Goal: Task Accomplishment & Management: Use online tool/utility

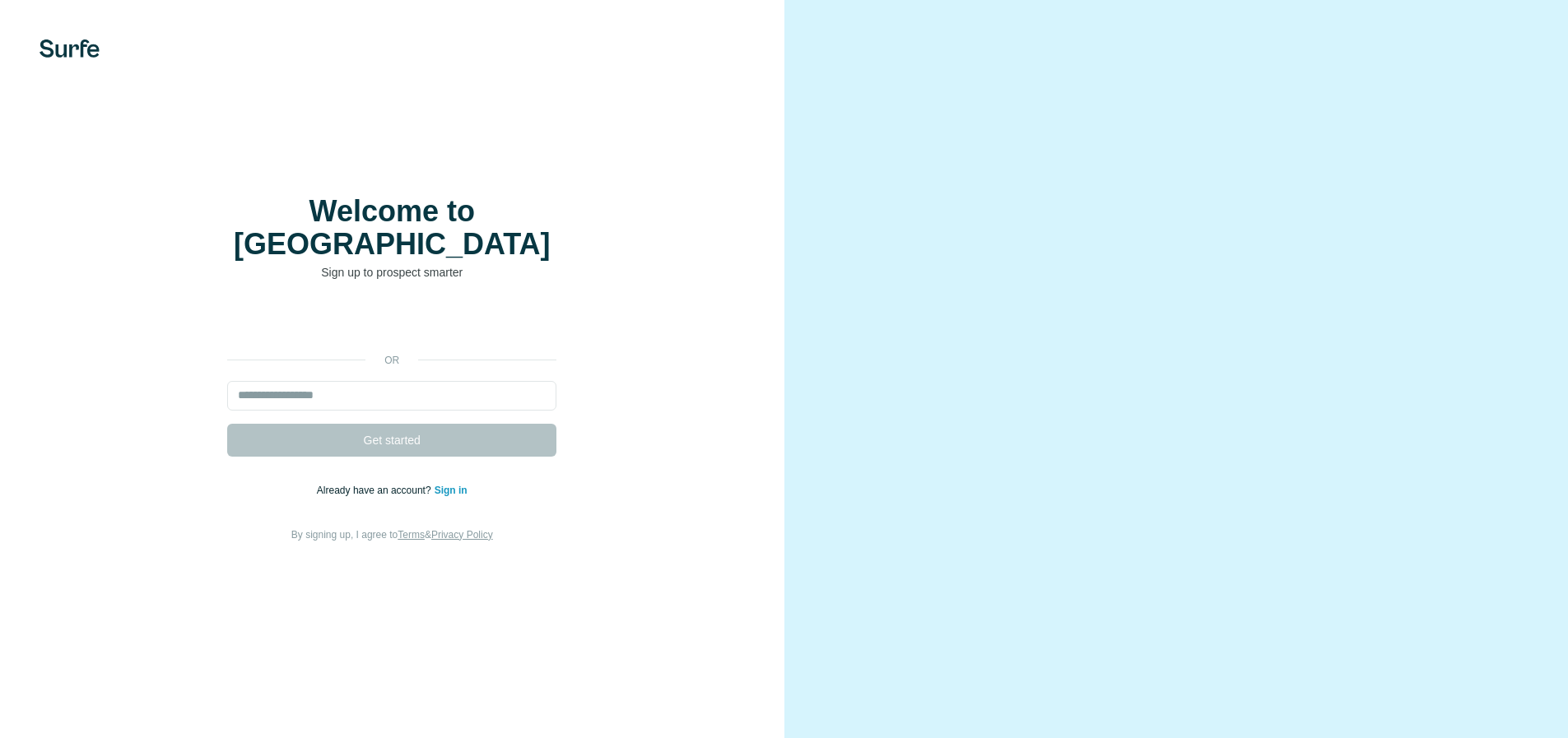
click at [284, 326] on div "or Get started Already have an account? Sign in By signing up, I agree to Terms…" at bounding box center [392, 426] width 718 height 237
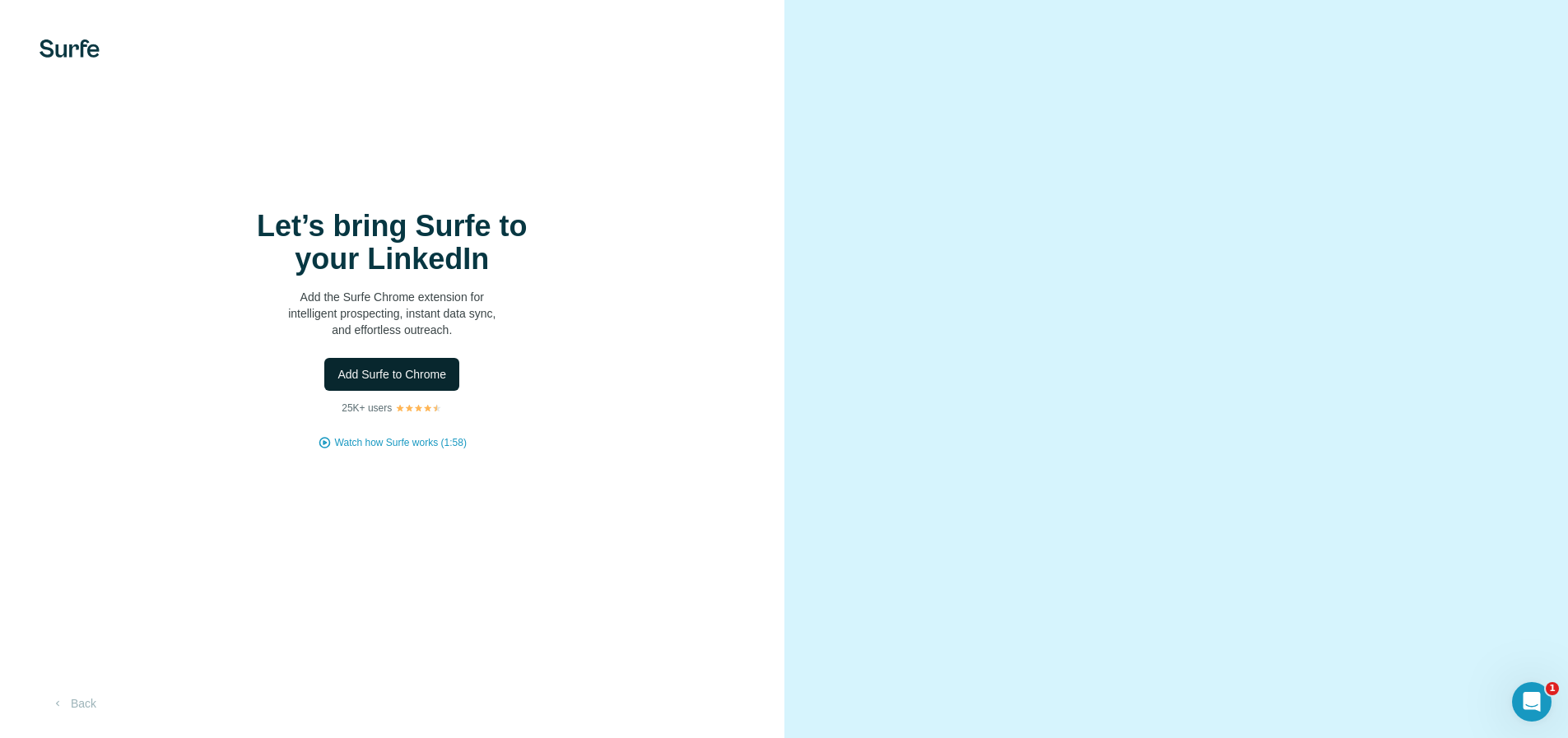
click at [371, 370] on span "Add Surfe to Chrome" at bounding box center [392, 374] width 109 height 16
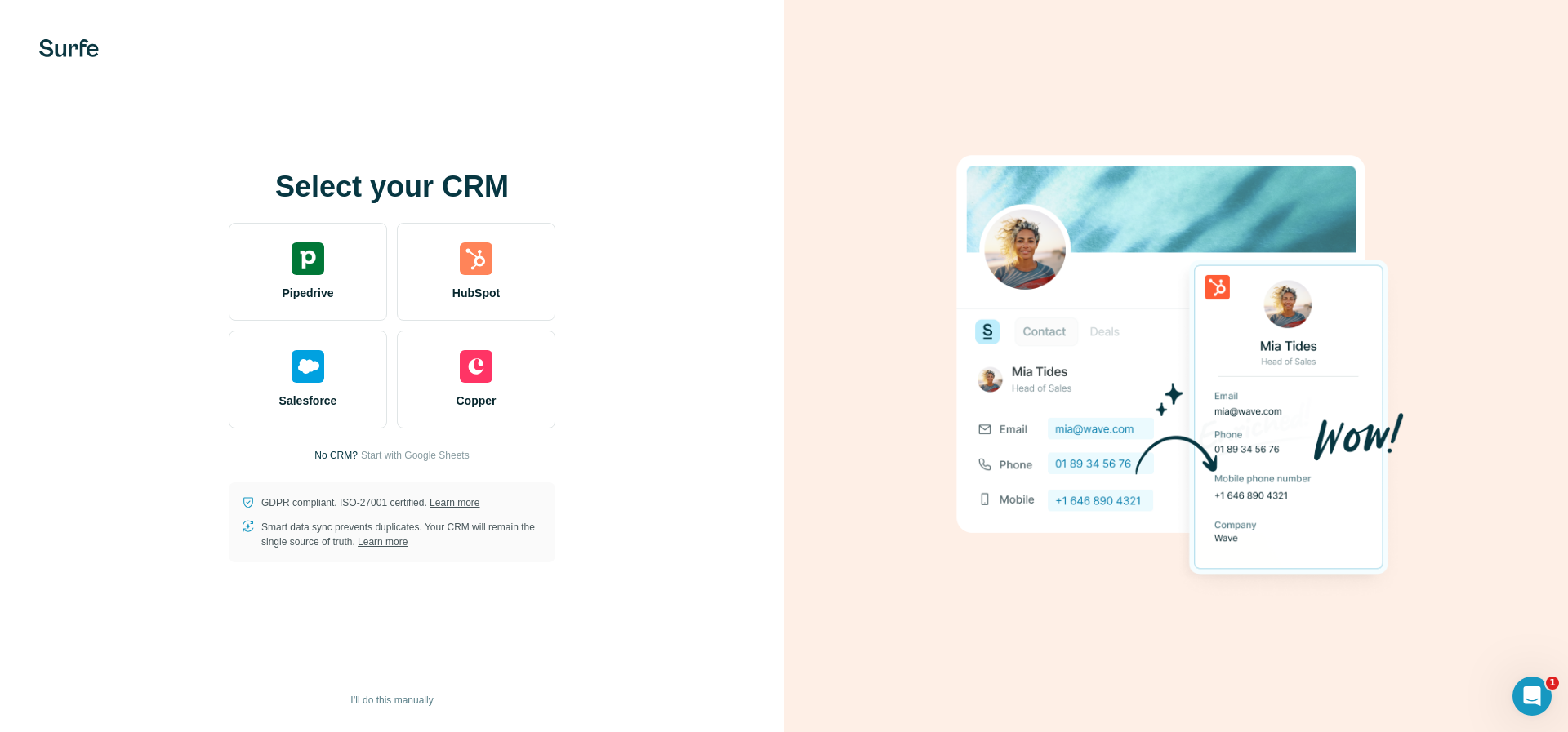
click at [399, 259] on div "HubSpot" at bounding box center [476, 272] width 159 height 98
click at [454, 233] on div "HubSpot" at bounding box center [476, 272] width 159 height 98
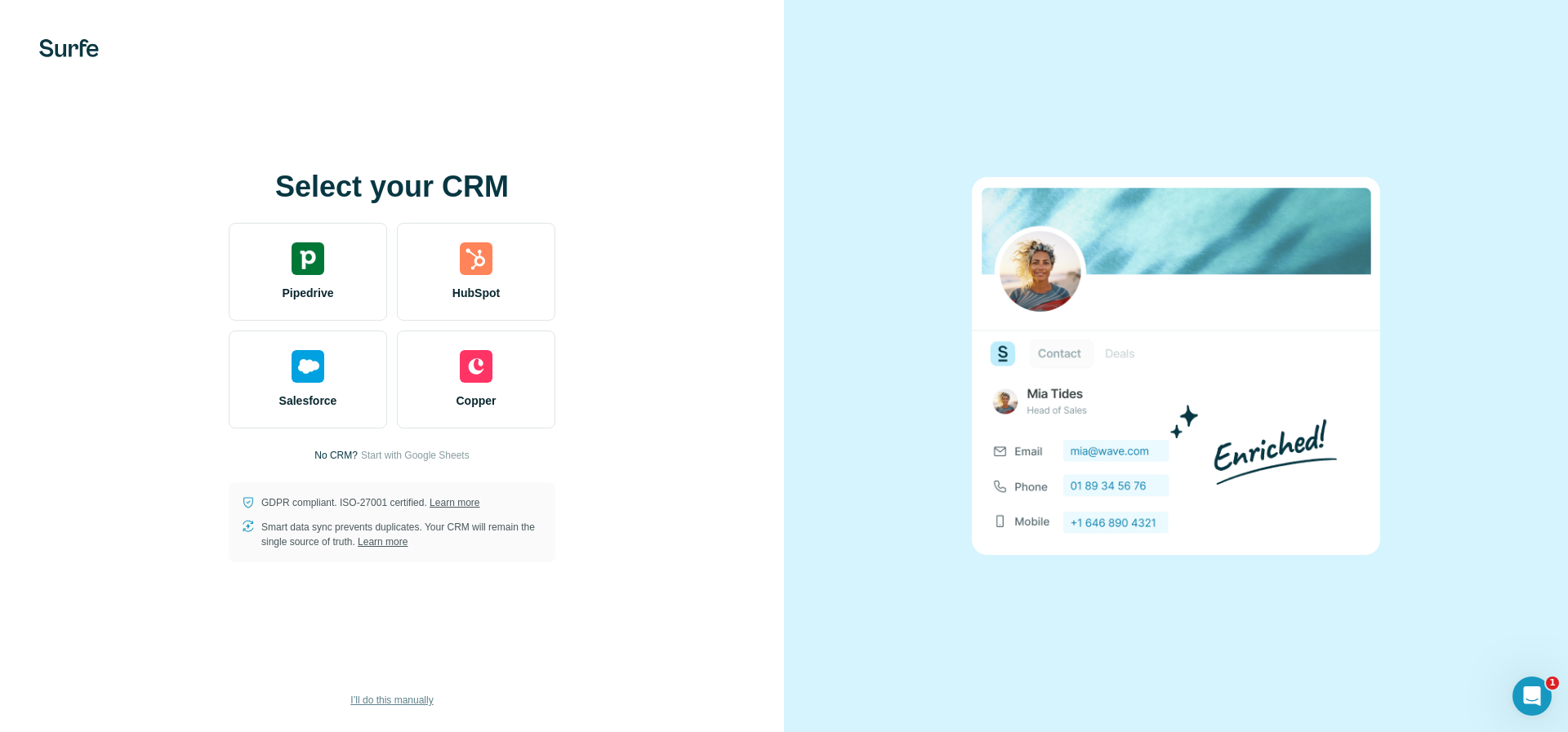
click at [400, 698] on span "I’ll do this manually" at bounding box center [392, 700] width 83 height 14
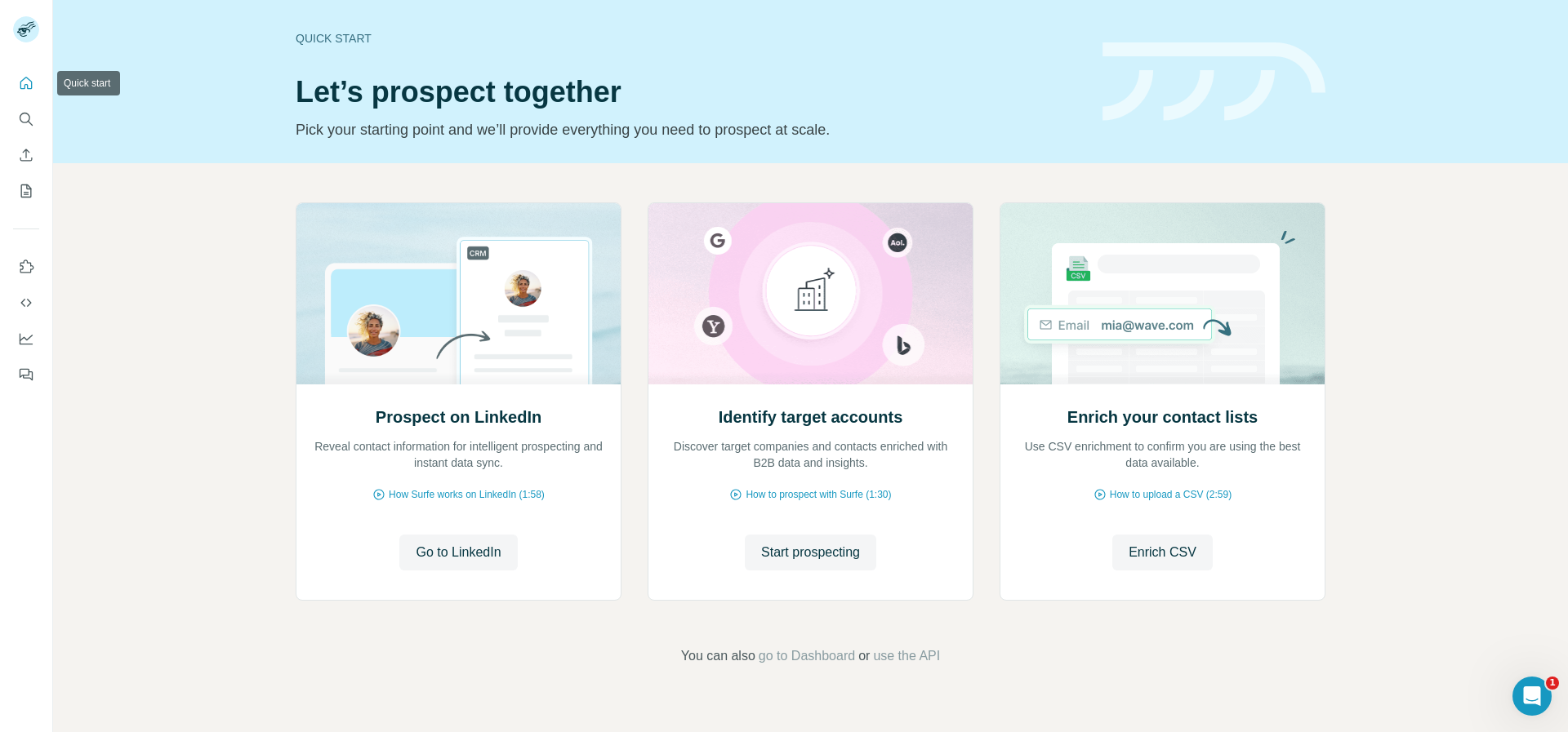
click at [24, 114] on icon "Search" at bounding box center [25, 118] width 16 height 16
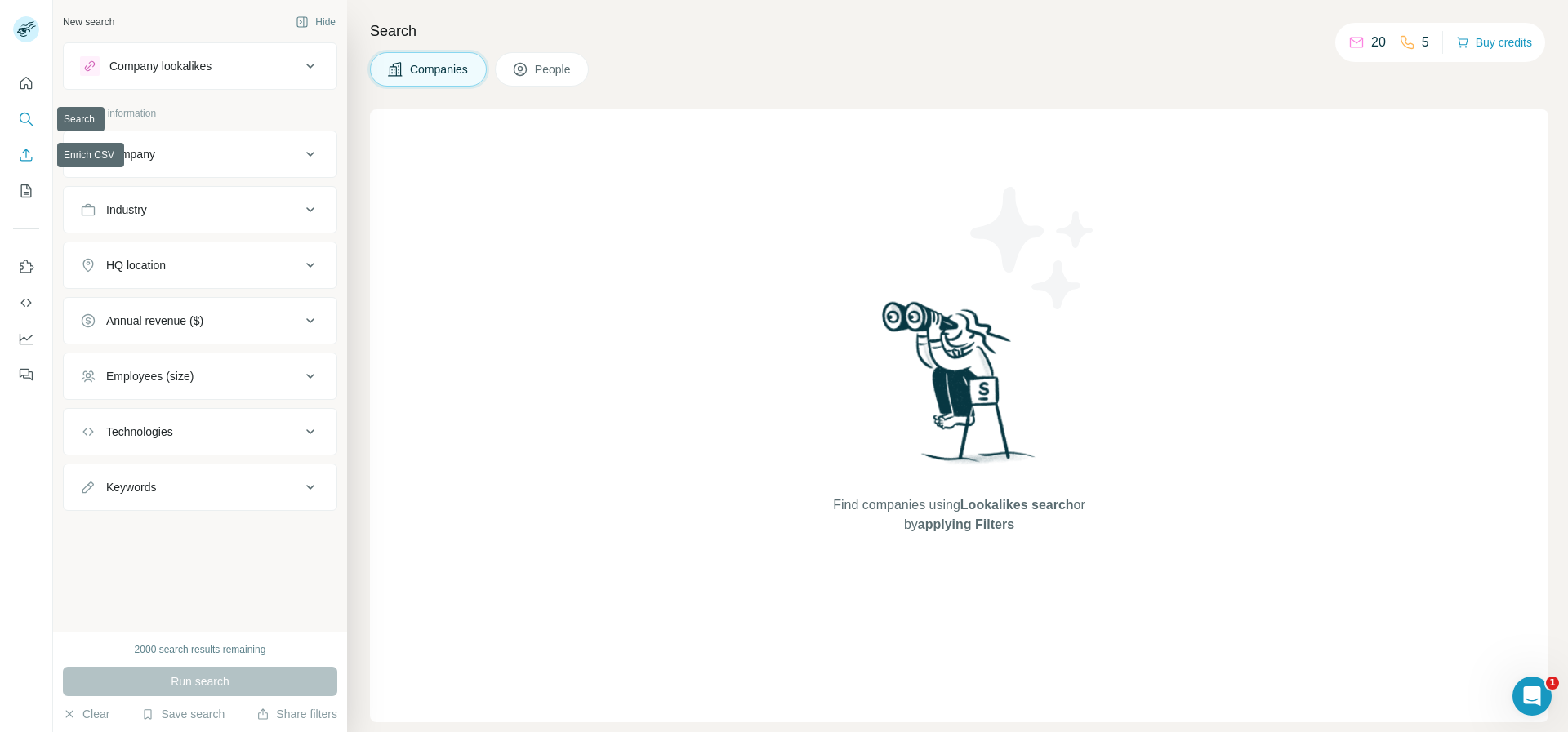
click at [31, 154] on icon "Enrich CSV" at bounding box center [25, 155] width 16 height 16
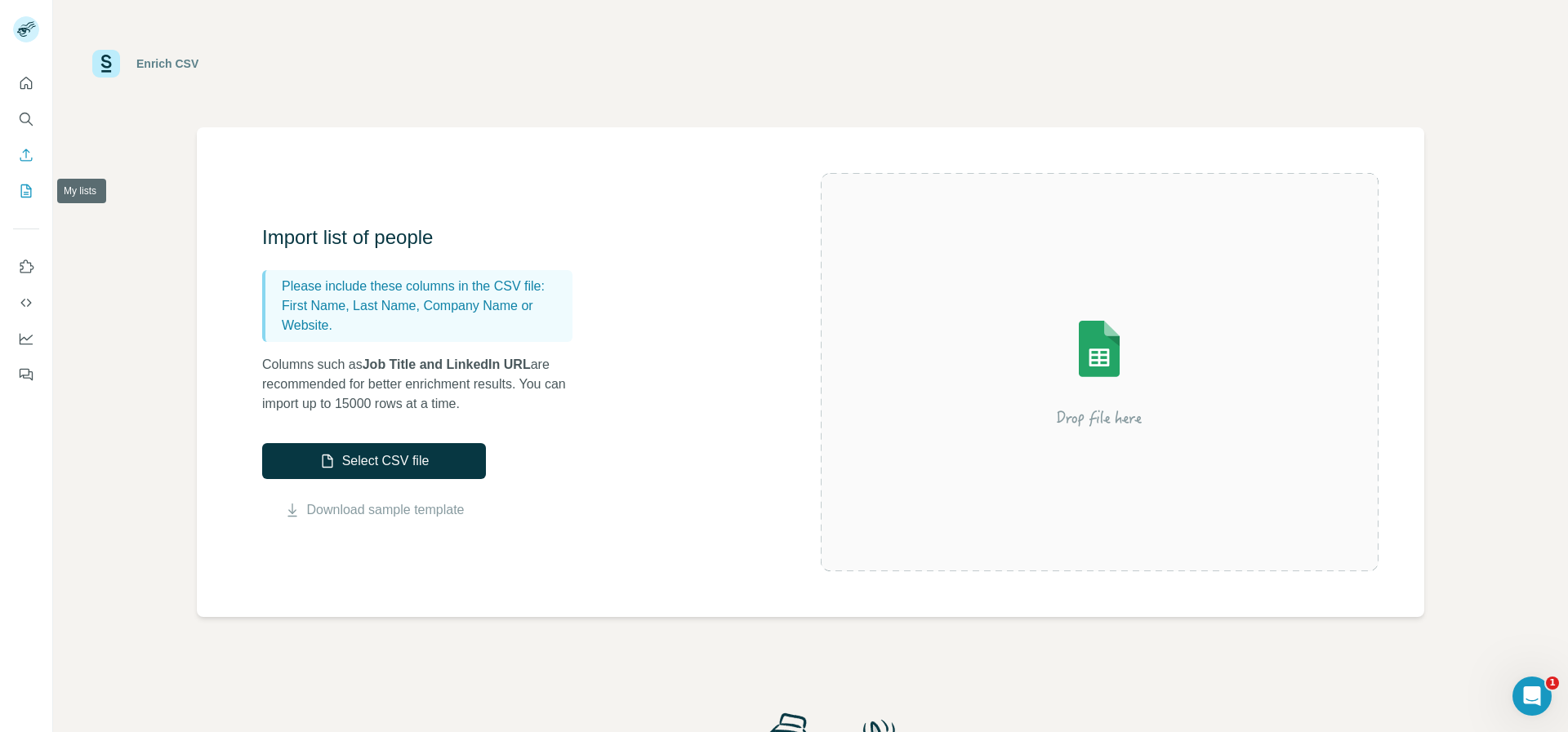
click at [17, 187] on button "My lists" at bounding box center [25, 191] width 26 height 30
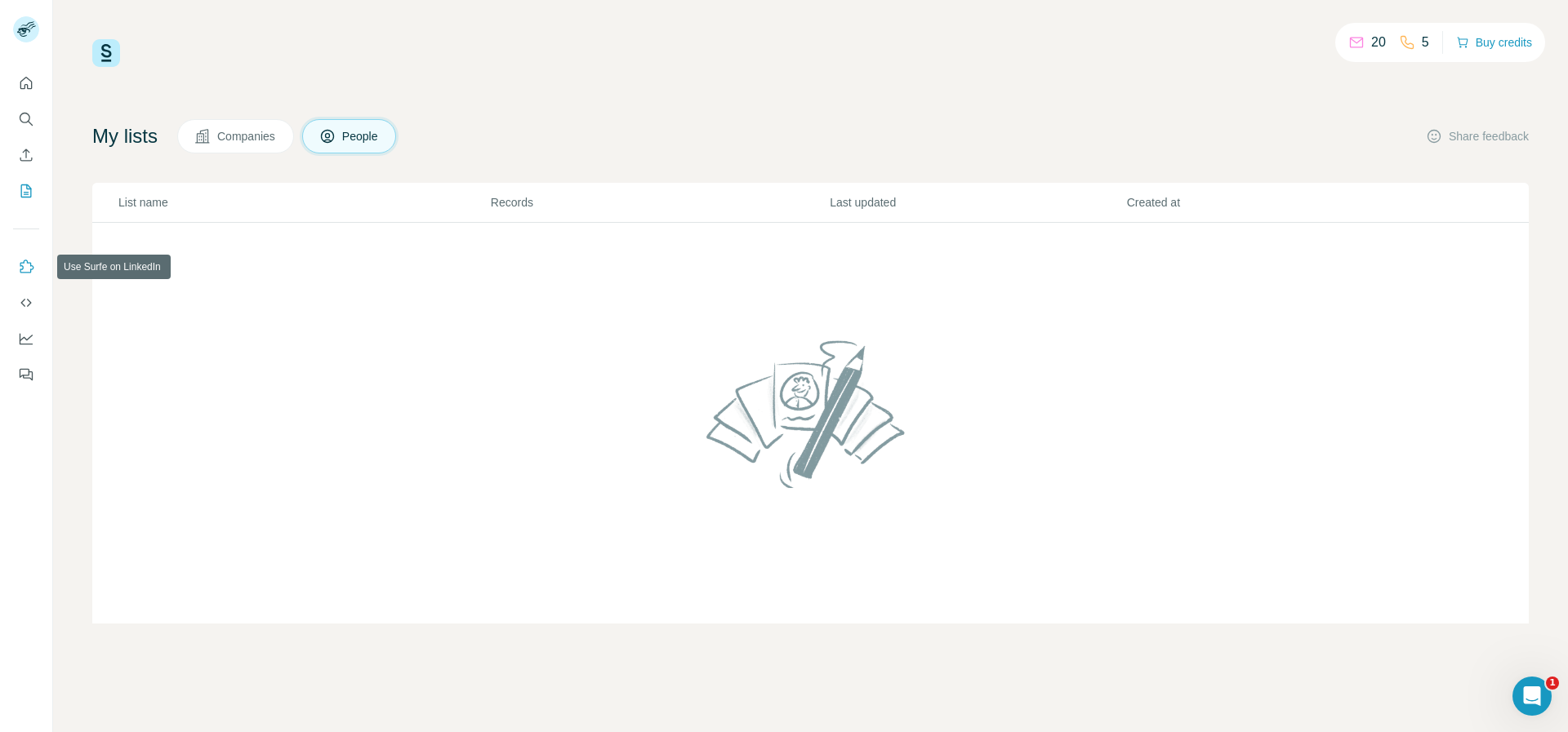
click at [30, 263] on icon "Use Surfe on LinkedIn" at bounding box center [25, 266] width 16 height 16
click at [36, 302] on button "Use Surfe API" at bounding box center [25, 302] width 26 height 30
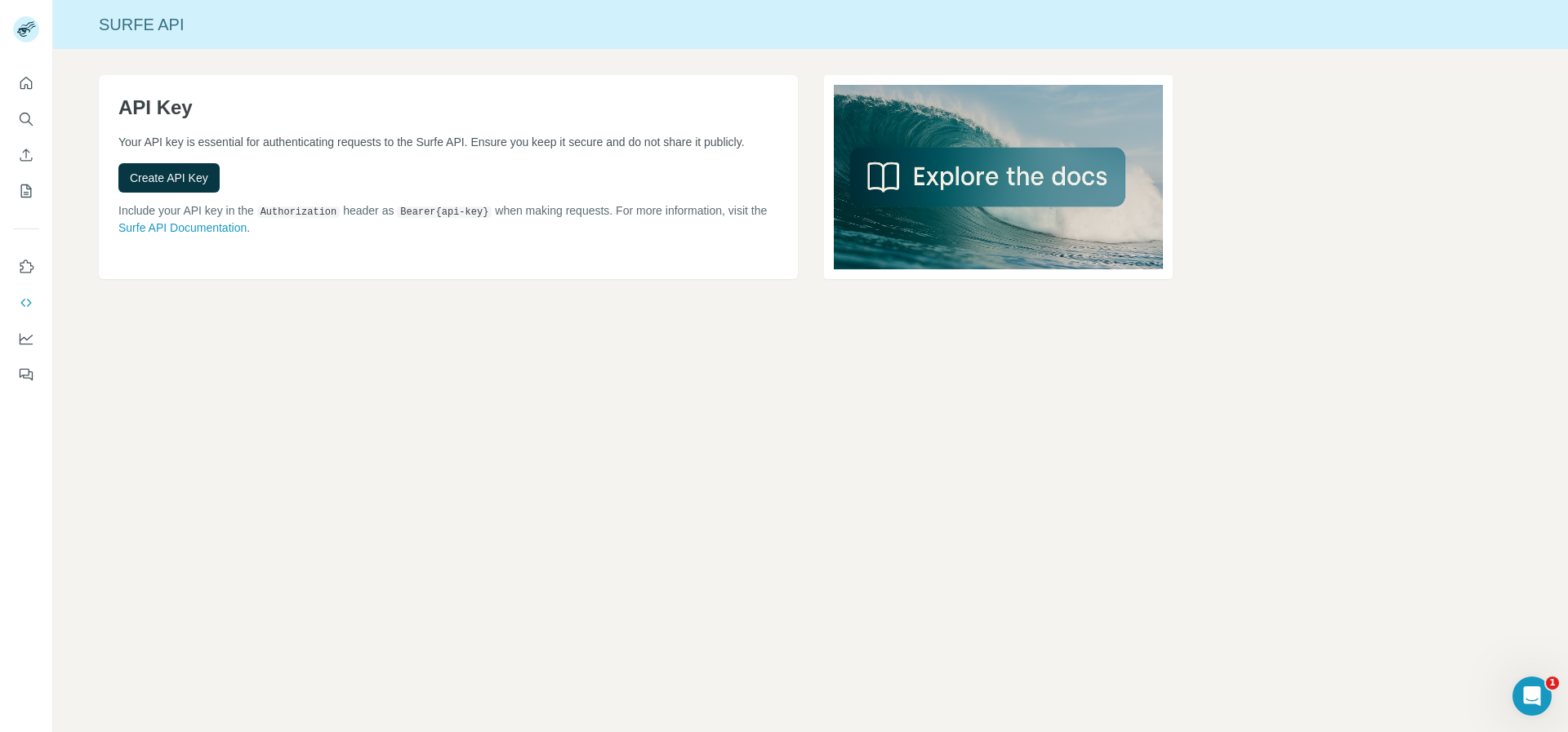
click at [51, 344] on div at bounding box center [26, 225] width 52 height 331
click at [33, 340] on icon "Dashboard" at bounding box center [25, 339] width 16 height 16
click at [13, 377] on button "Feedback" at bounding box center [25, 374] width 26 height 30
drag, startPoint x: 1532, startPoint y: 677, endPoint x: 3033, endPoint y: 1343, distance: 1642.1
click at [1532, 674] on div "Open Intercom Messenger" at bounding box center [1530, 694] width 54 height 54
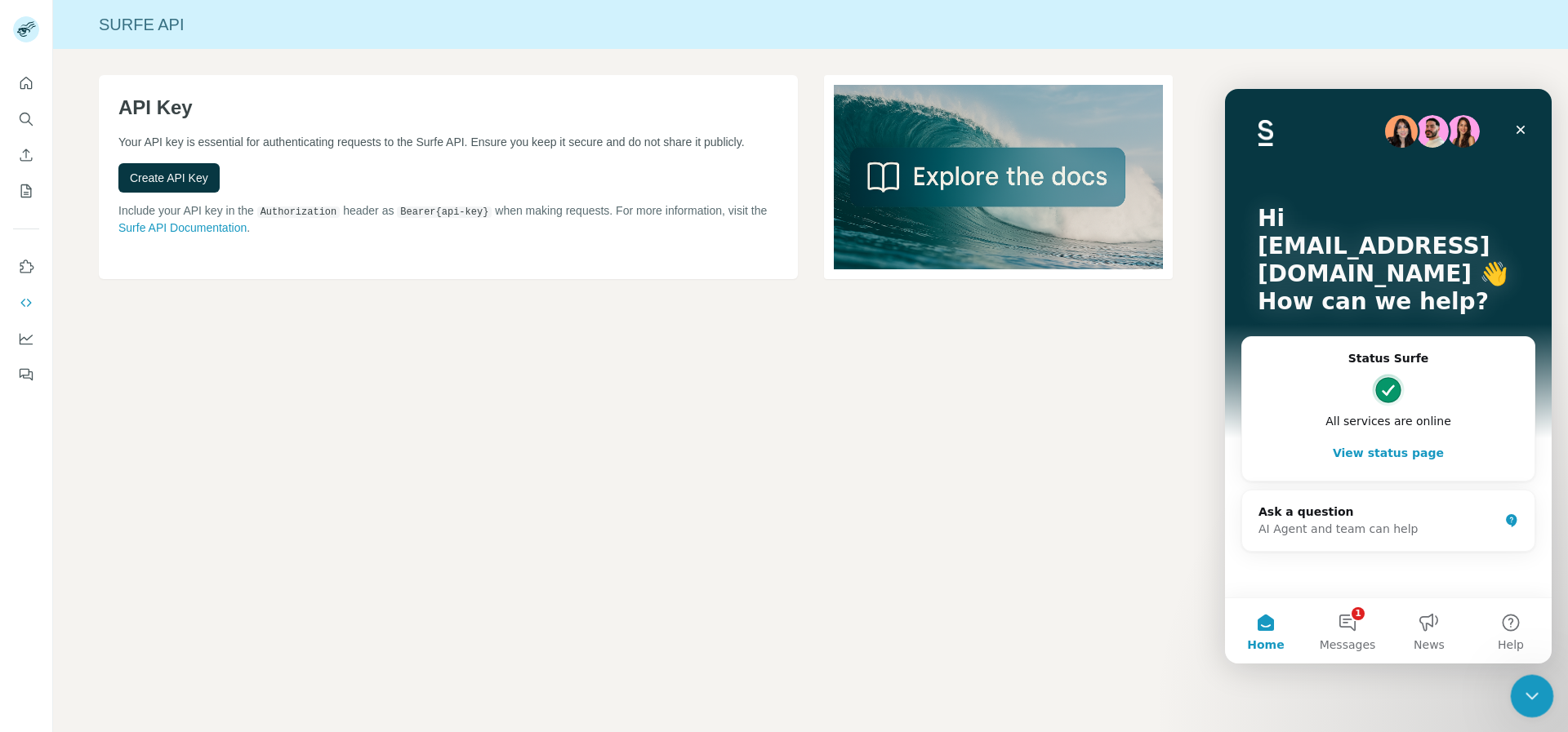
click at [1525, 691] on icon "Close Intercom Messenger" at bounding box center [1530, 694] width 12 height 7
